Goal: Task Accomplishment & Management: Complete application form

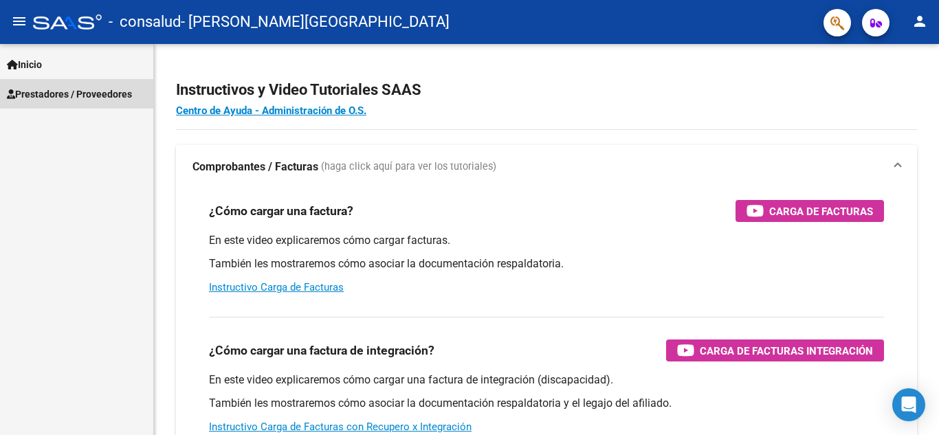
click at [118, 90] on span "Prestadores / Proveedores" at bounding box center [69, 94] width 125 height 15
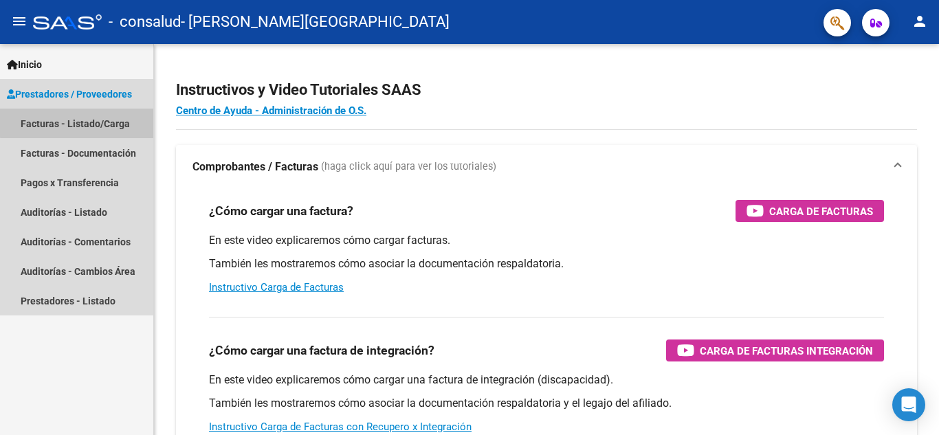
click at [95, 122] on link "Facturas - Listado/Carga" at bounding box center [76, 124] width 153 height 30
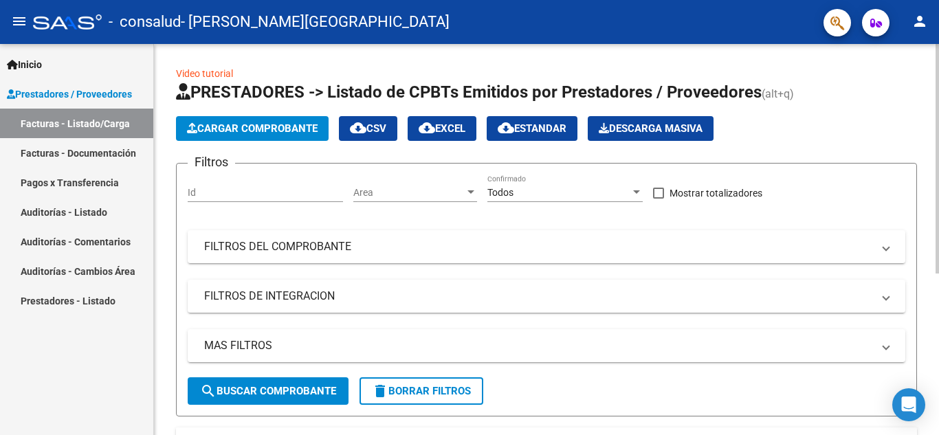
click at [210, 130] on span "Cargar Comprobante" at bounding box center [252, 128] width 131 height 12
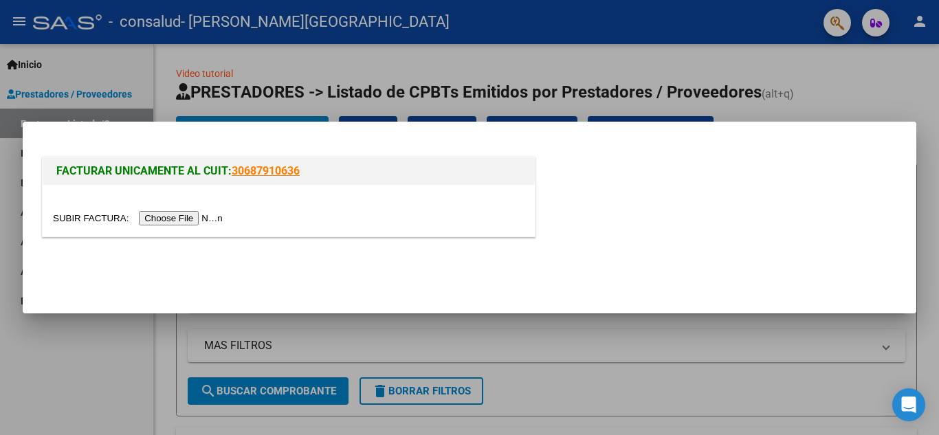
click at [187, 214] on input "file" at bounding box center [140, 218] width 174 height 14
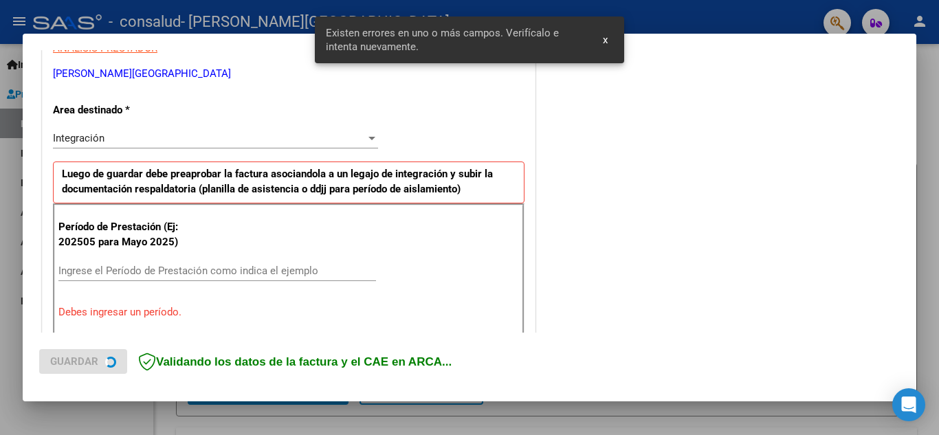
scroll to position [311, 0]
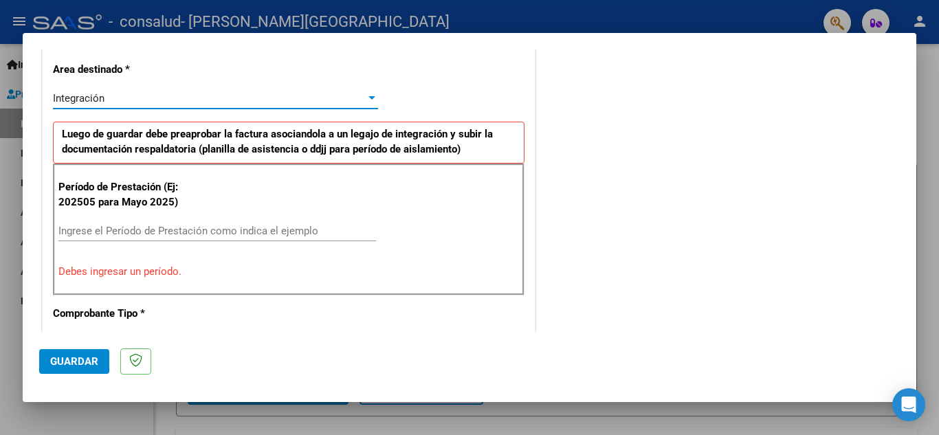
click at [329, 104] on div "Integración" at bounding box center [209, 98] width 313 height 12
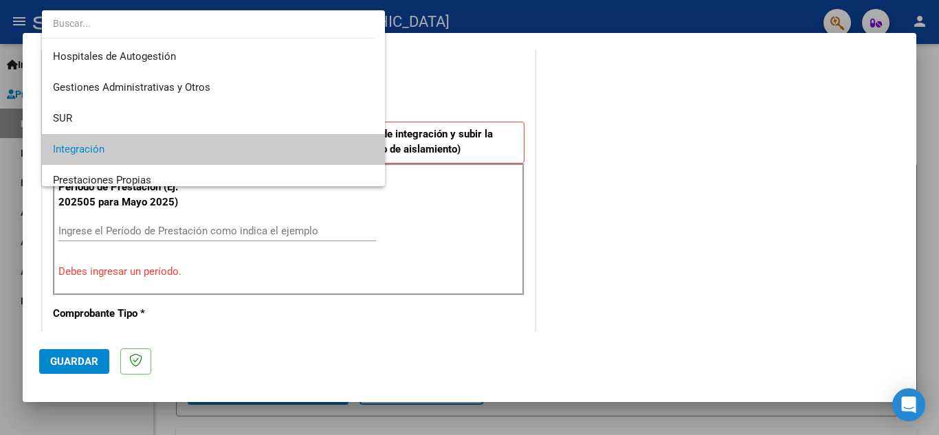
scroll to position [52, 0]
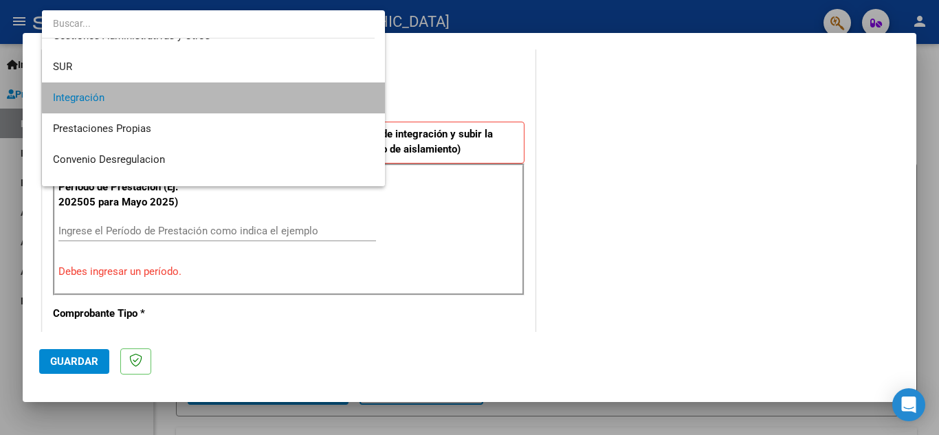
click at [283, 93] on span "Integración" at bounding box center [213, 97] width 321 height 31
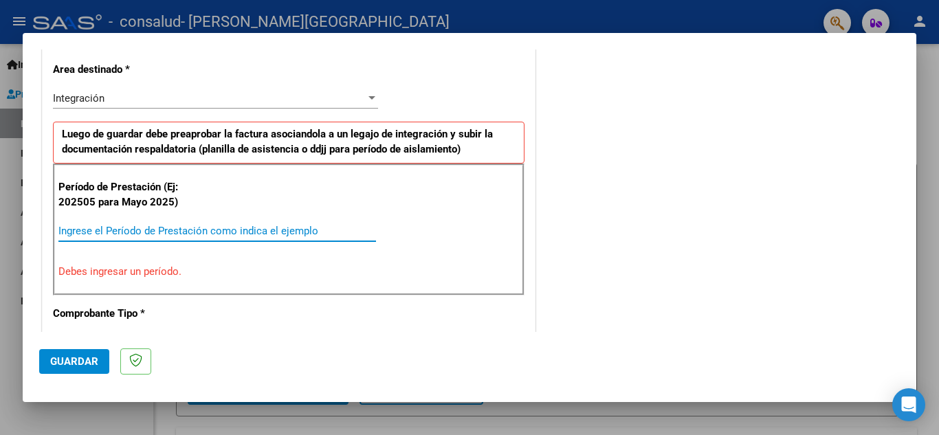
click at [179, 225] on input "Ingrese el Período de Prestación como indica el ejemplo" at bounding box center [217, 231] width 318 height 12
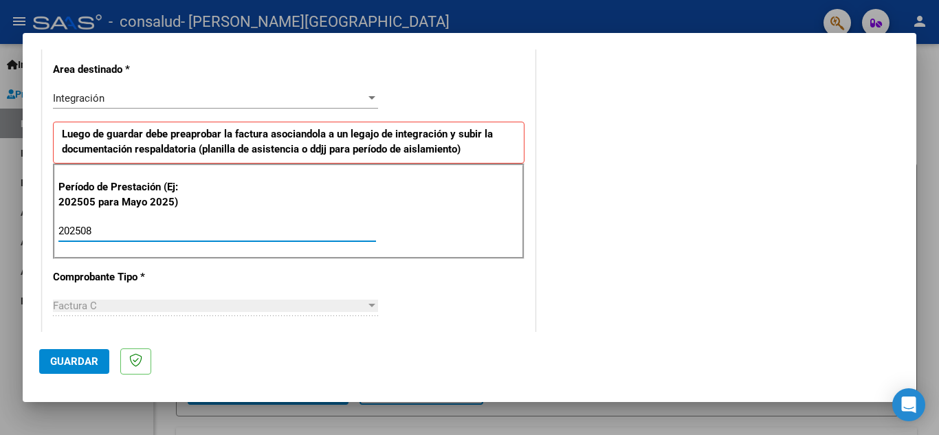
type input "202508"
click at [79, 368] on button "Guardar" at bounding box center [74, 361] width 70 height 25
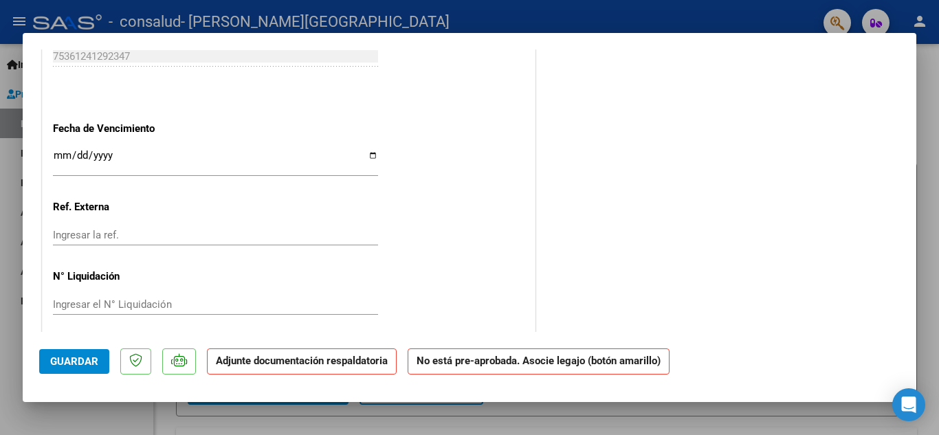
scroll to position [908, 0]
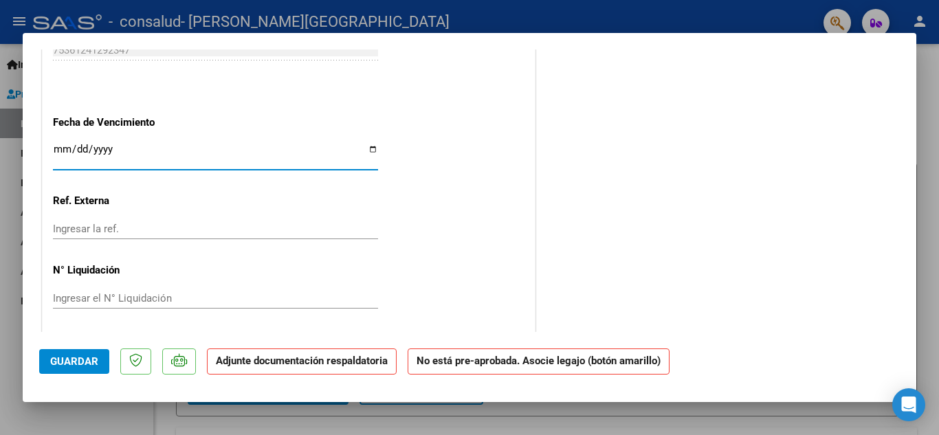
click at [367, 151] on input "Ingresar la fecha" at bounding box center [215, 155] width 325 height 22
click at [63, 147] on input "Ingresar la fecha" at bounding box center [215, 155] width 325 height 22
click at [369, 146] on input "Ingresar la fecha" at bounding box center [215, 155] width 325 height 22
type input "[DATE]"
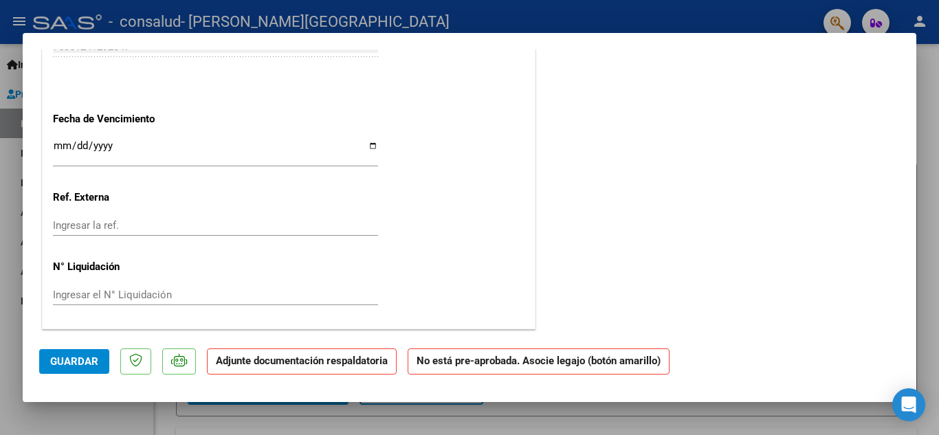
click at [316, 371] on p "Adjunte documentación respaldatoria" at bounding box center [302, 362] width 190 height 27
click at [98, 359] on button "Guardar" at bounding box center [74, 361] width 70 height 25
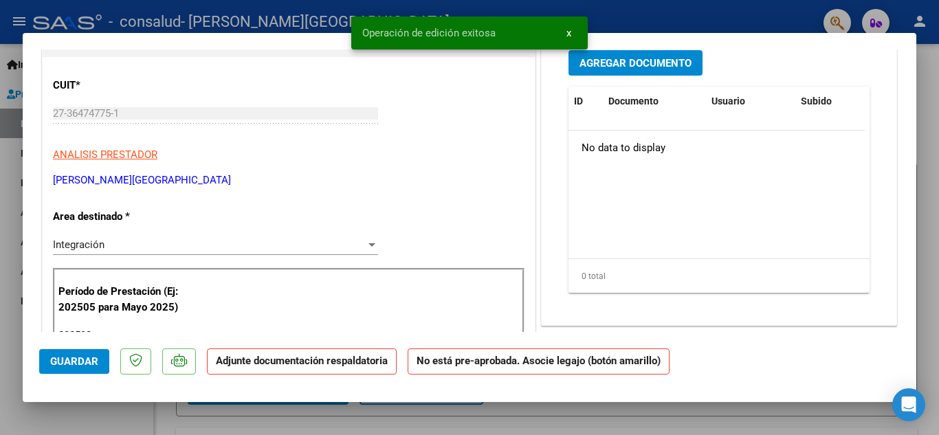
scroll to position [35, 0]
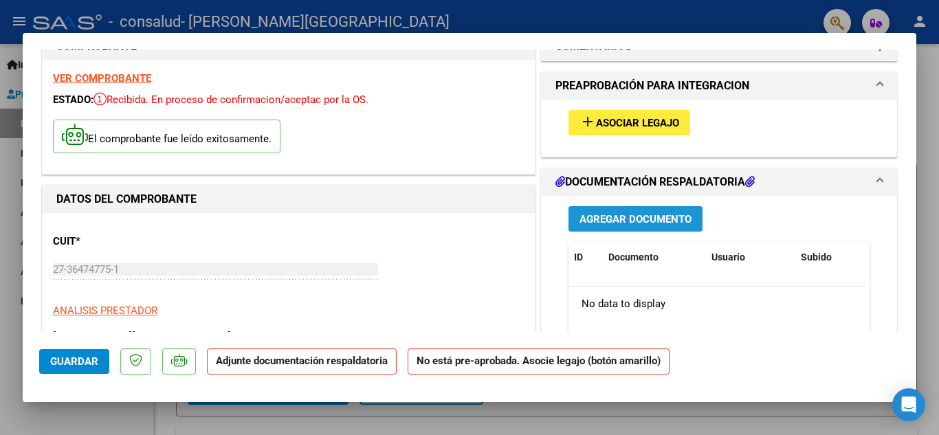
click at [673, 213] on span "Agregar Documento" at bounding box center [635, 219] width 112 height 12
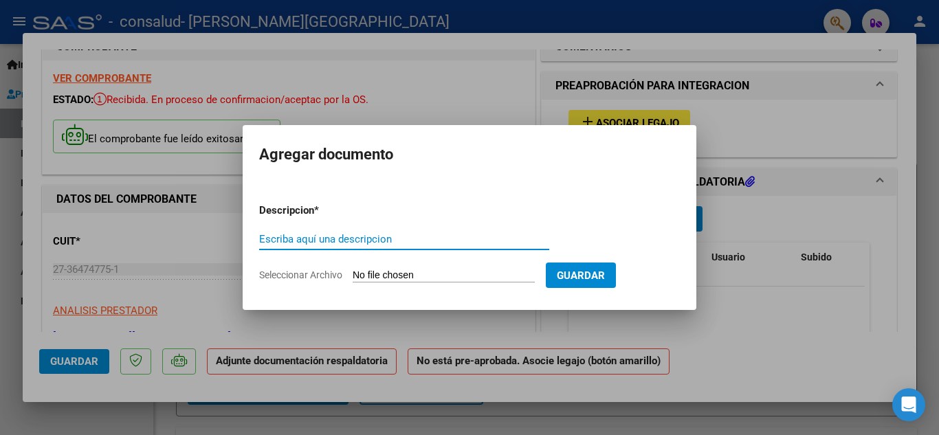
click at [335, 243] on input "Escriba aquí una descripcion" at bounding box center [404, 239] width 290 height 12
type input "ASISTENCIA"
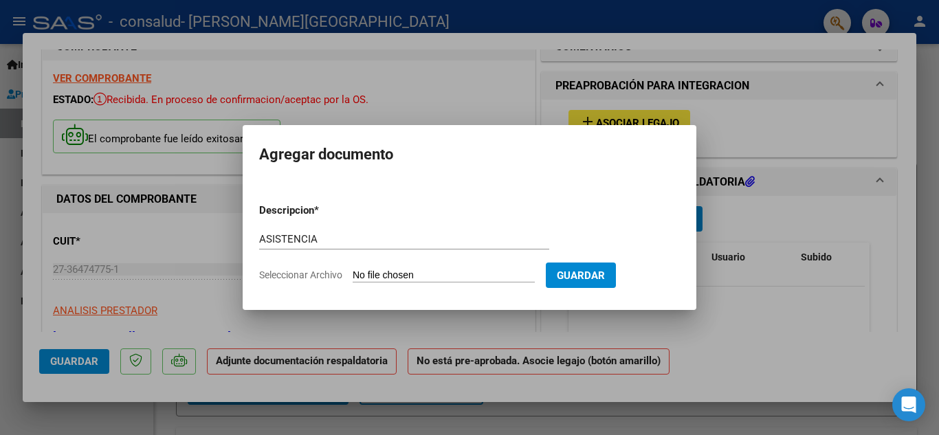
click at [507, 274] on input "Seleccionar Archivo" at bounding box center [444, 275] width 182 height 13
type input "C:\fakepath\MdA_Sofía_Amarilla_Ago_25 ASISTENCIA.pdf"
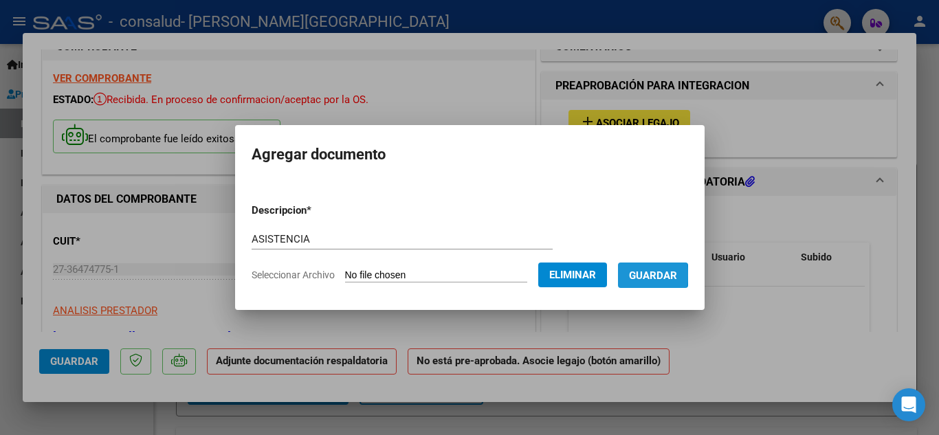
click at [644, 275] on span "Guardar" at bounding box center [653, 275] width 48 height 12
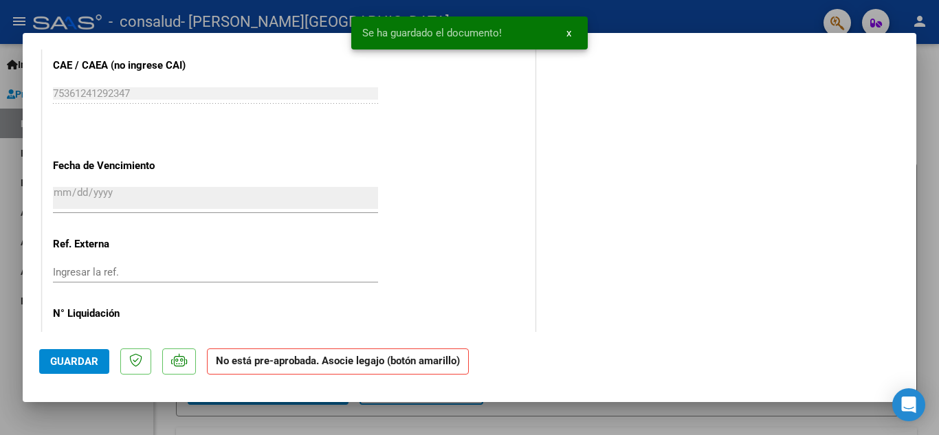
scroll to position [911, 0]
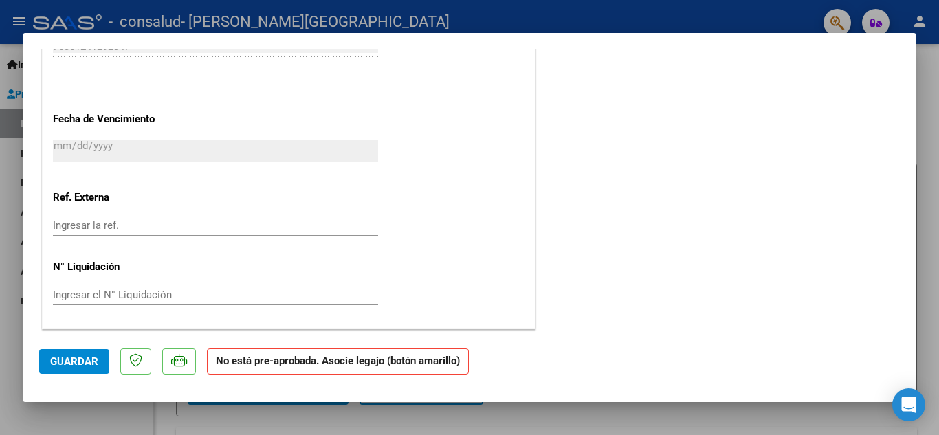
click at [82, 355] on span "Guardar" at bounding box center [74, 361] width 48 height 12
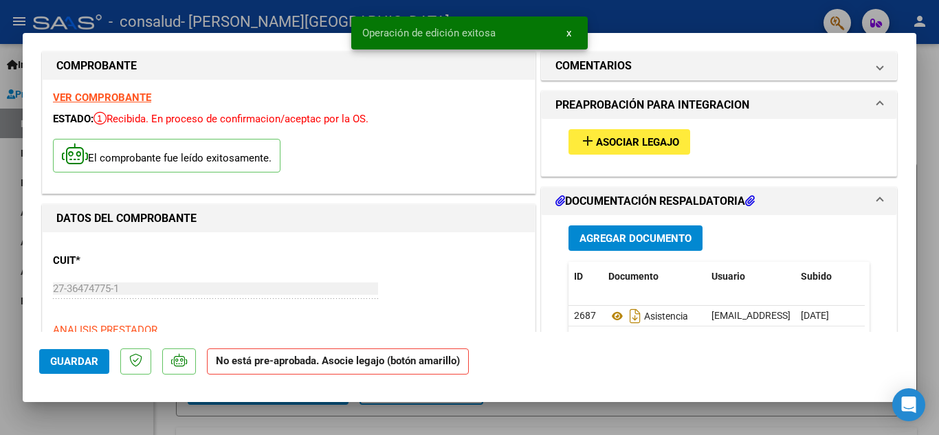
scroll to position [0, 0]
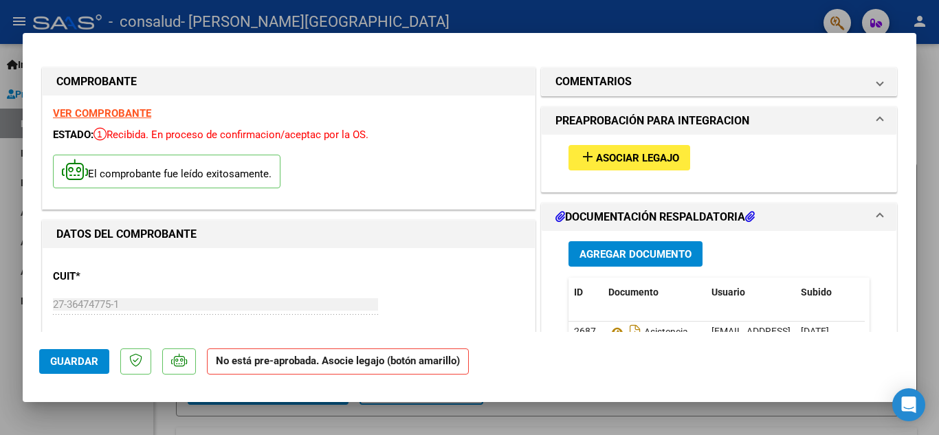
click at [934, 90] on div at bounding box center [469, 217] width 939 height 435
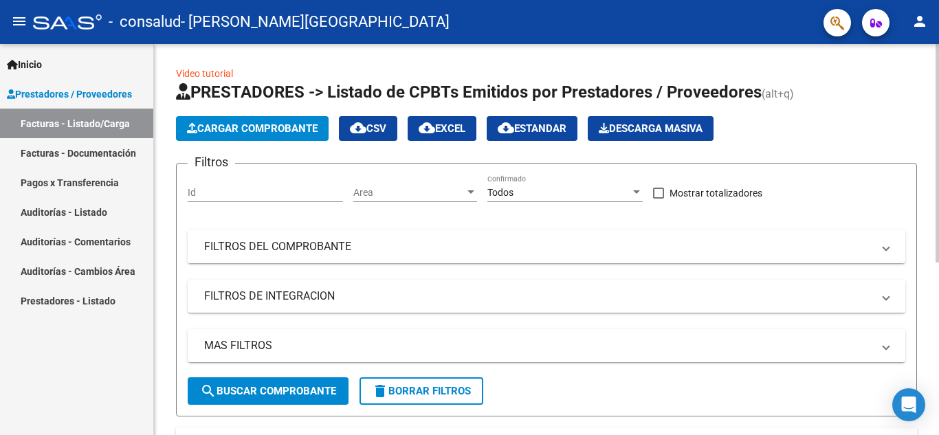
click at [938, 113] on div at bounding box center [937, 153] width 3 height 219
